Goal: Use online tool/utility: Utilize a website feature to perform a specific function

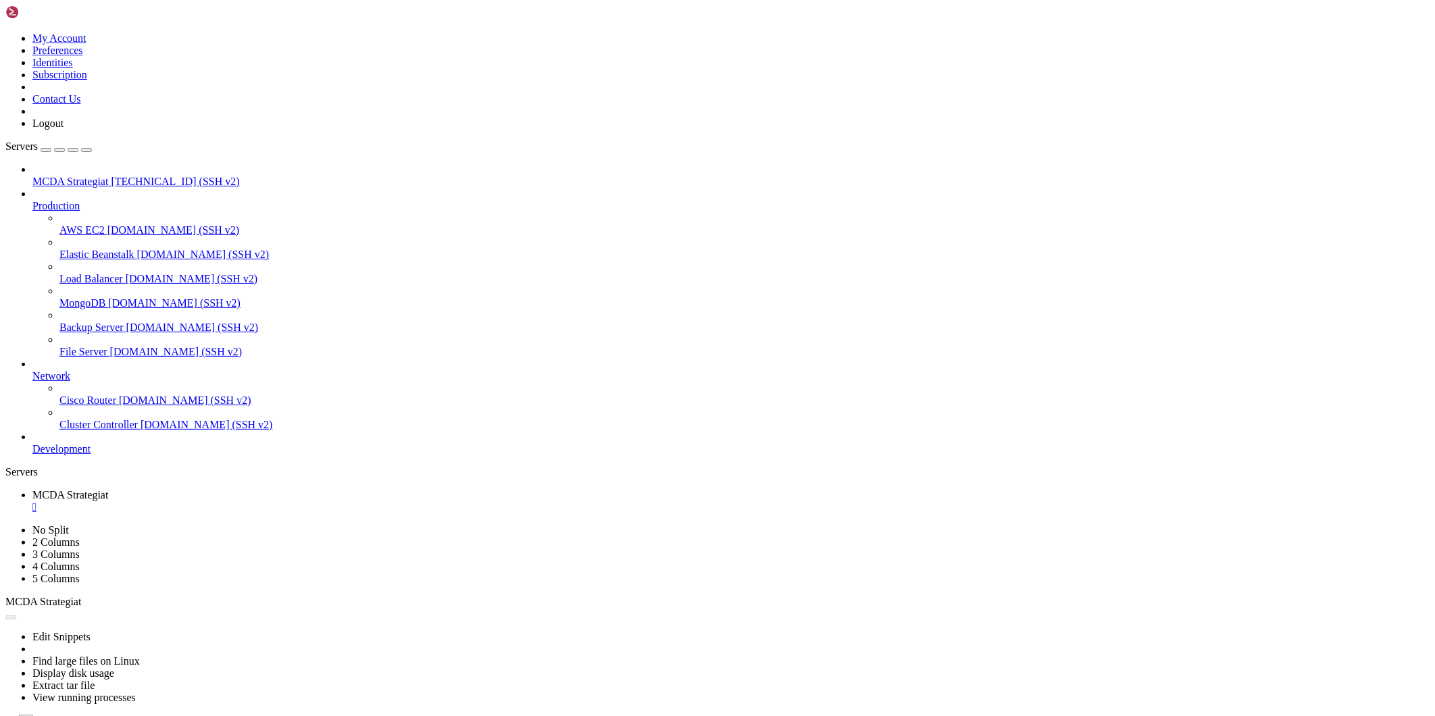
scroll to position [7, 1]
drag, startPoint x: 141, startPoint y: 1209, endPoint x: 151, endPoint y: 1200, distance: 14.4
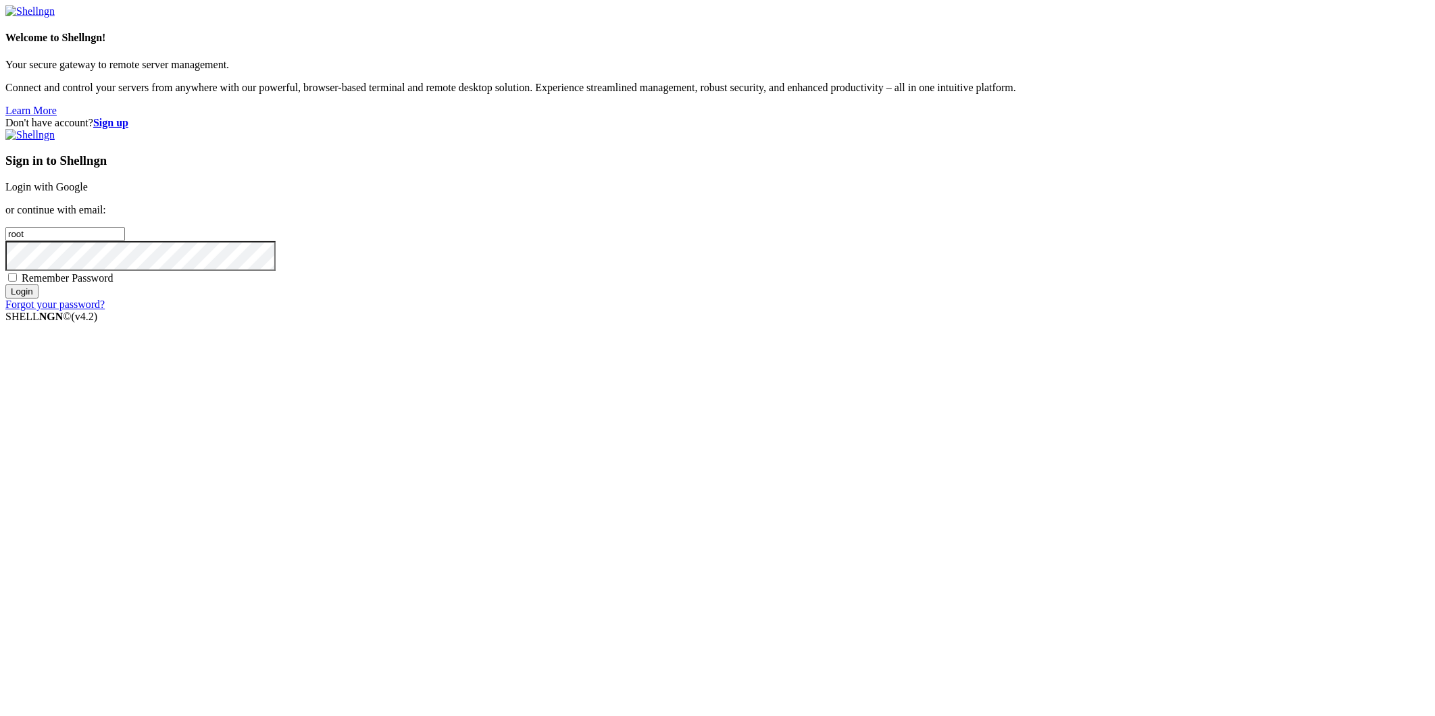
click at [88, 193] on link "Login with Google" at bounding box center [46, 186] width 82 height 11
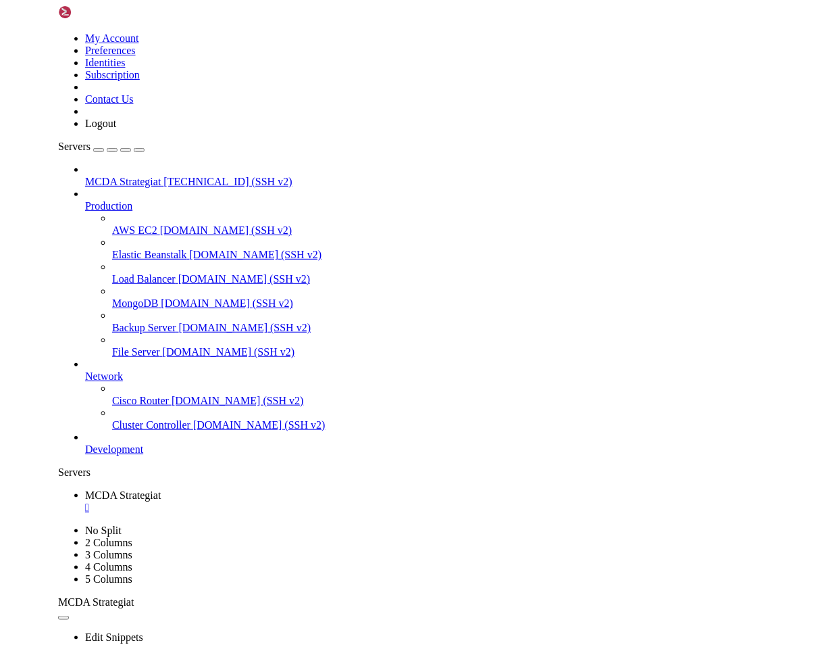
scroll to position [91, 0]
